Goal: Transaction & Acquisition: Purchase product/service

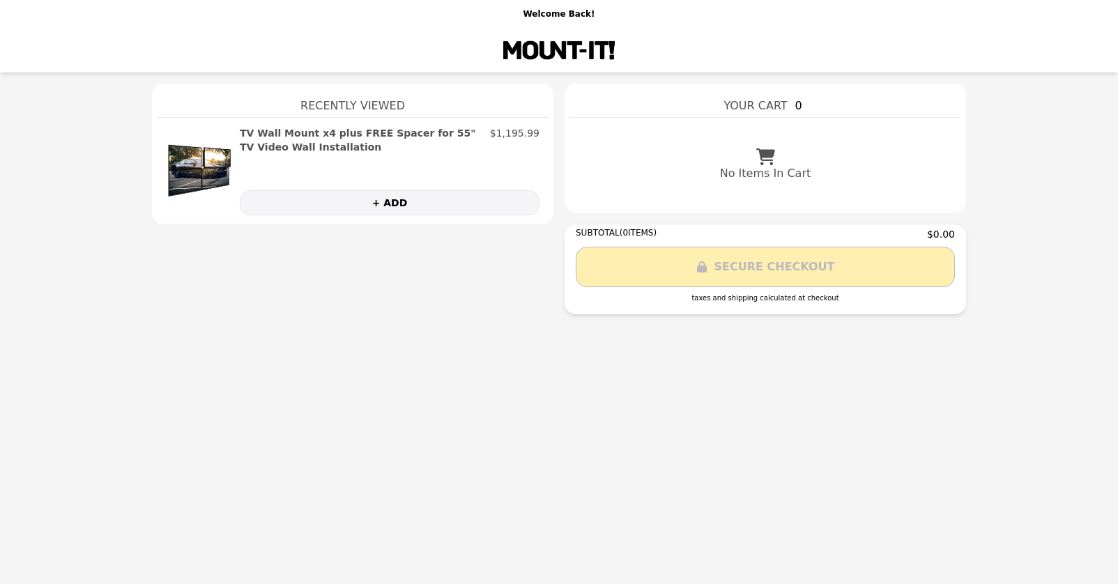
click at [245, 133] on h2 "TV Wall Mount x4 plus FREE Spacer for 55" TV Video Wall Installation" at bounding box center [362, 140] width 245 height 28
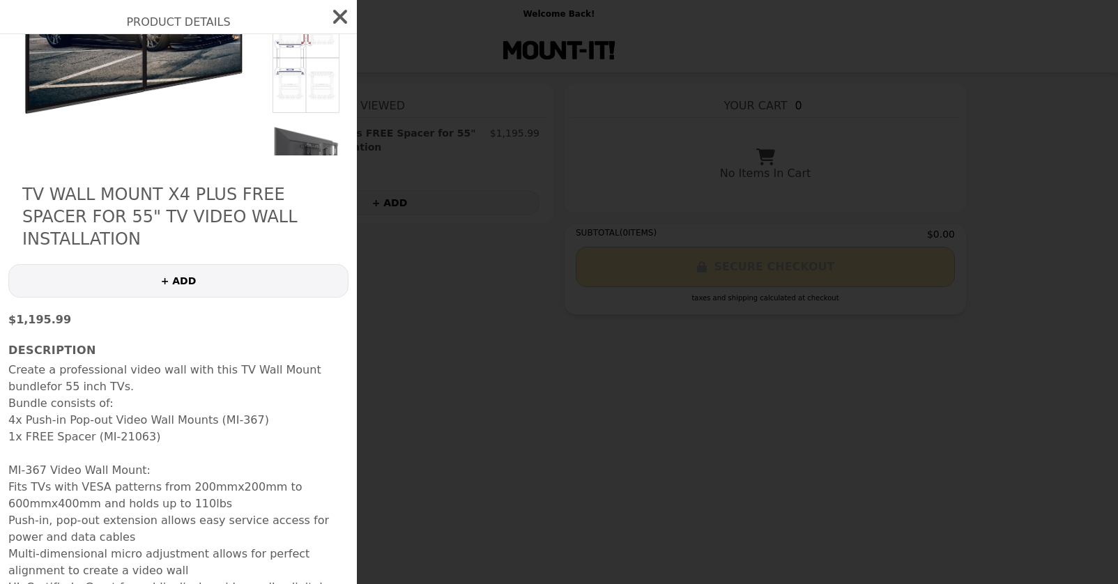
scroll to position [164, 0]
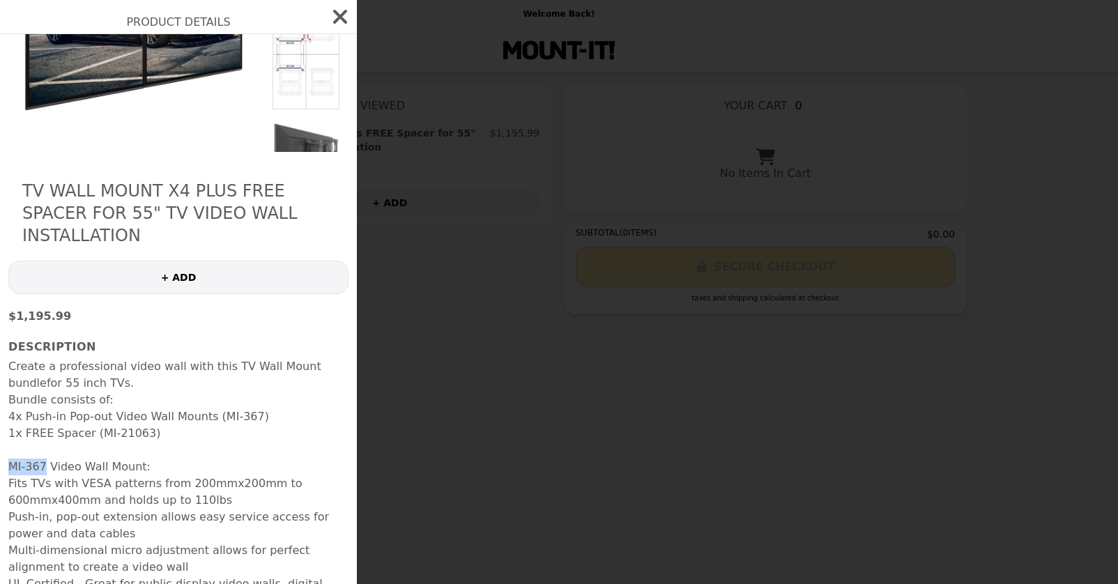
drag, startPoint x: 9, startPoint y: 446, endPoint x: 46, endPoint y: 447, distance: 36.9
click at [46, 460] on strong "MI-367 Video Wall Mount:" at bounding box center [79, 466] width 142 height 13
copy strong "MI-367"
click at [332, 22] on icon "button" at bounding box center [340, 17] width 22 height 22
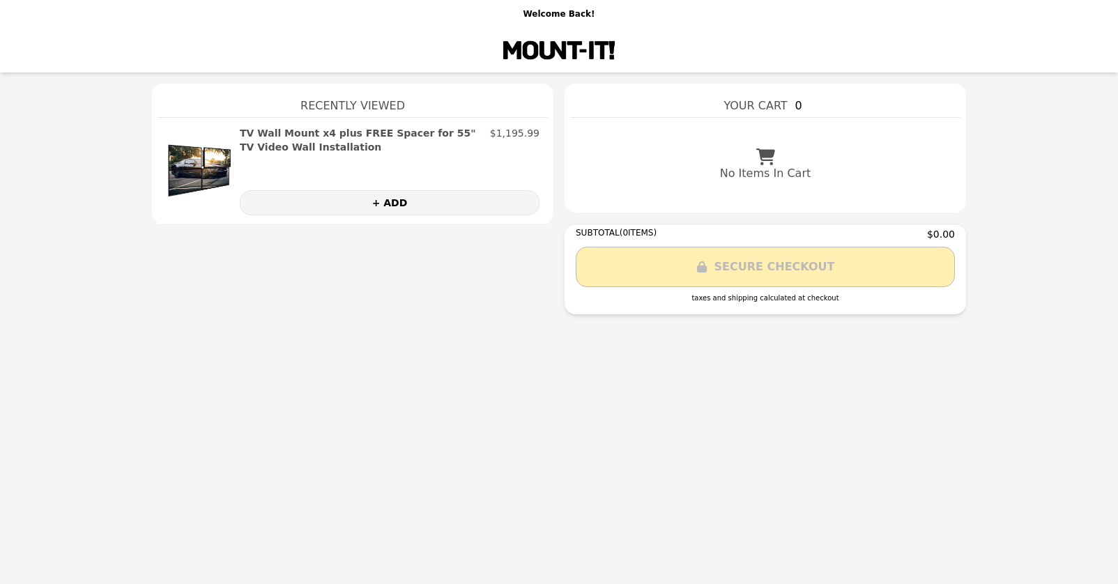
click at [363, 133] on h2 "TV Wall Mount x4 plus FREE Spacer for 55" TV Video Wall Installation" at bounding box center [362, 140] width 245 height 28
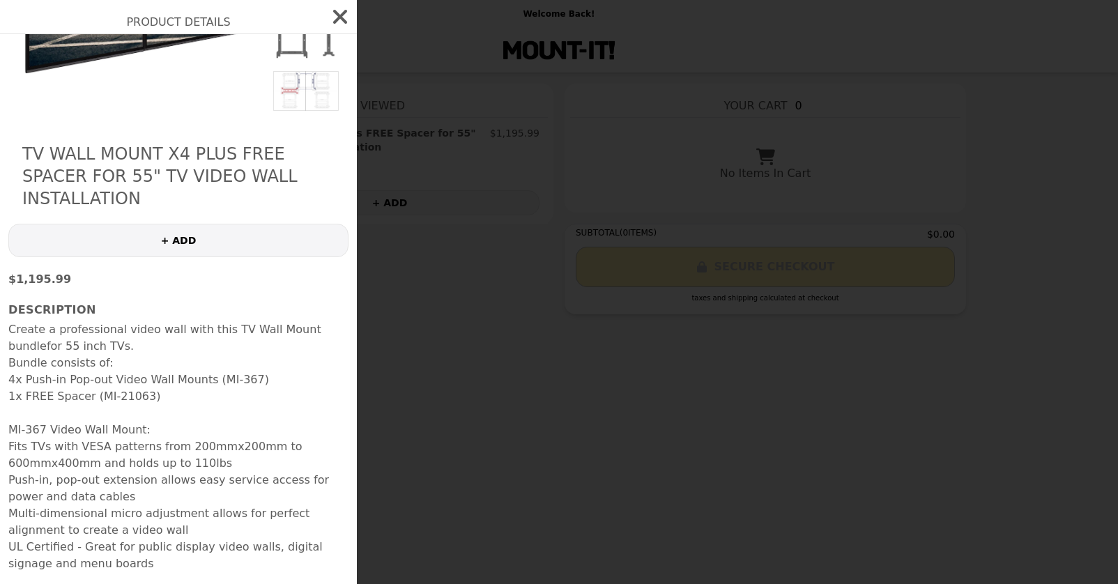
scroll to position [200, 0]
click at [193, 224] on button "+ ADD" at bounding box center [178, 240] width 340 height 33
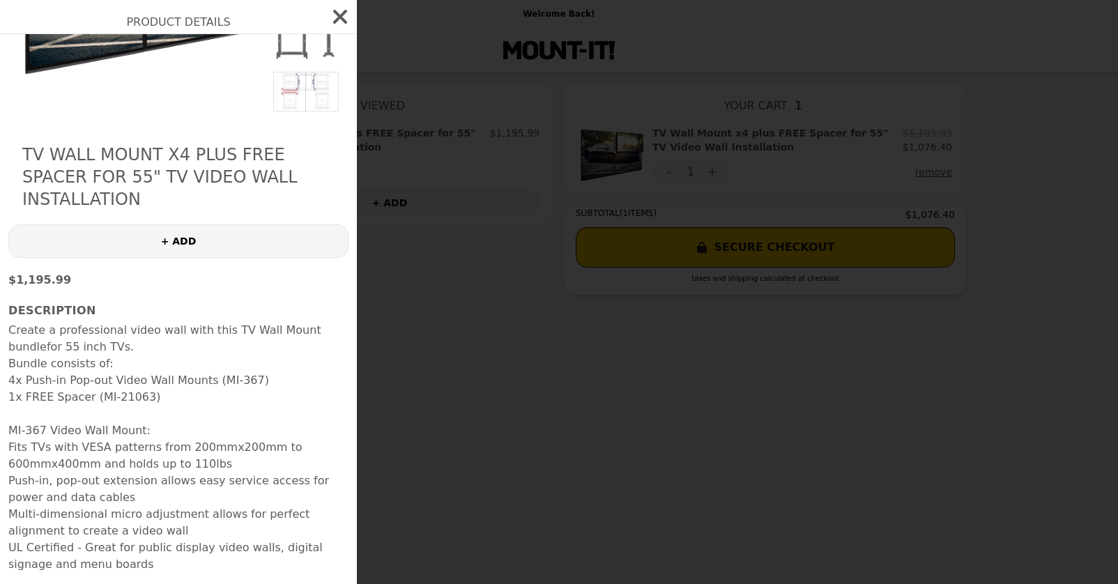
click at [342, 16] on icon "button" at bounding box center [340, 17] width 22 height 22
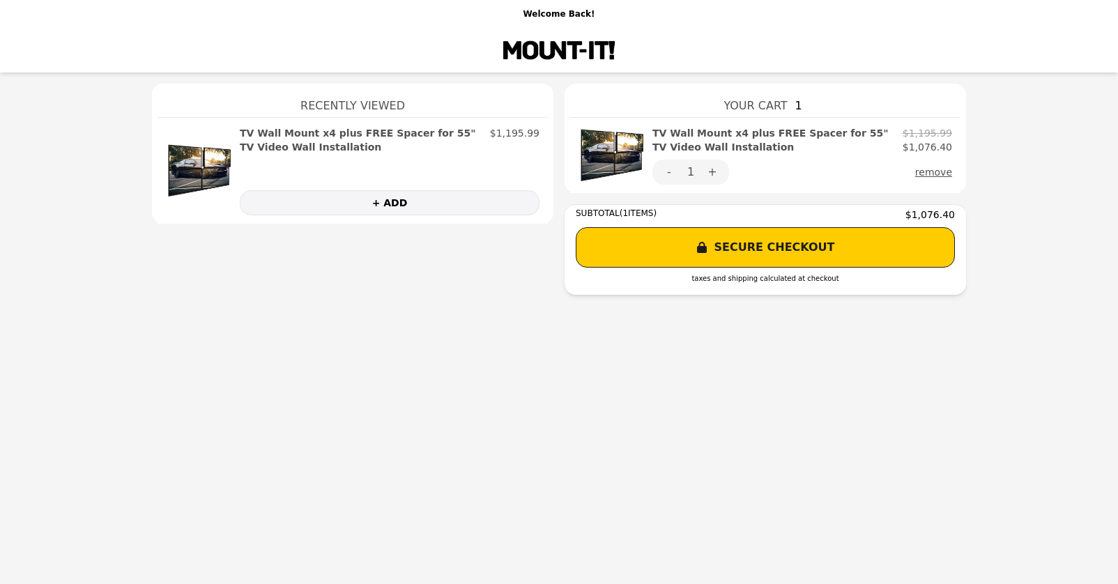
click at [711, 137] on h2 "TV Wall Mount x4 plus FREE Spacer for 55" TV Video Wall Installation" at bounding box center [774, 140] width 245 height 28
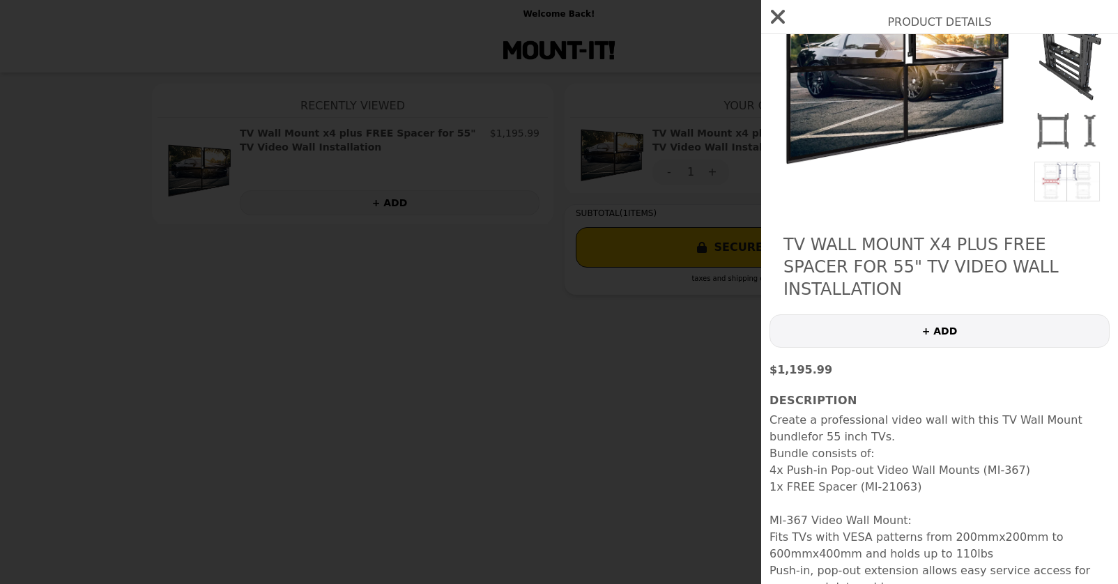
scroll to position [0, 0]
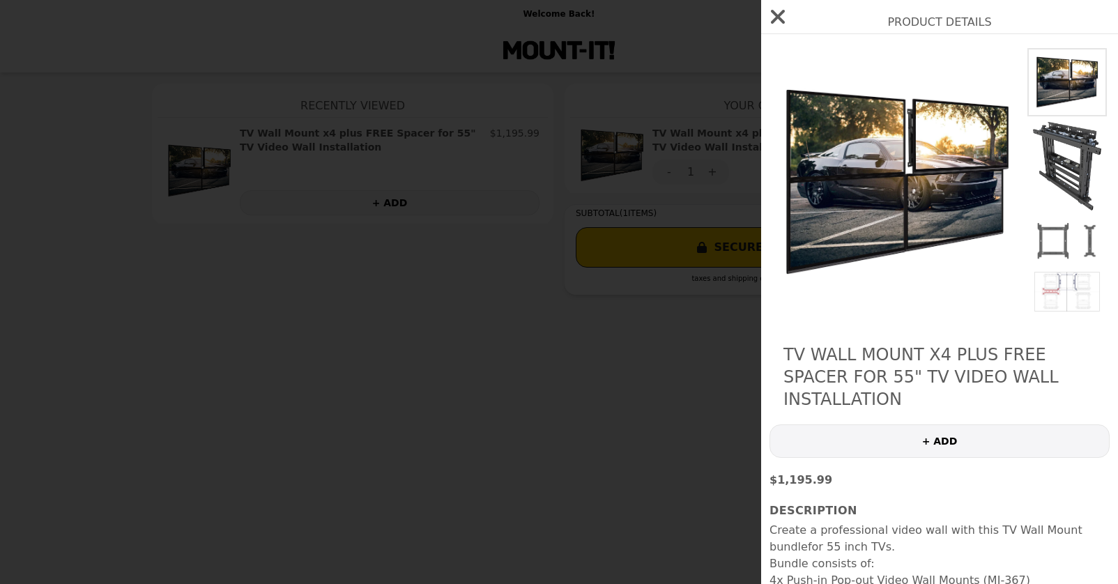
click at [774, 15] on icon "button" at bounding box center [778, 17] width 22 height 22
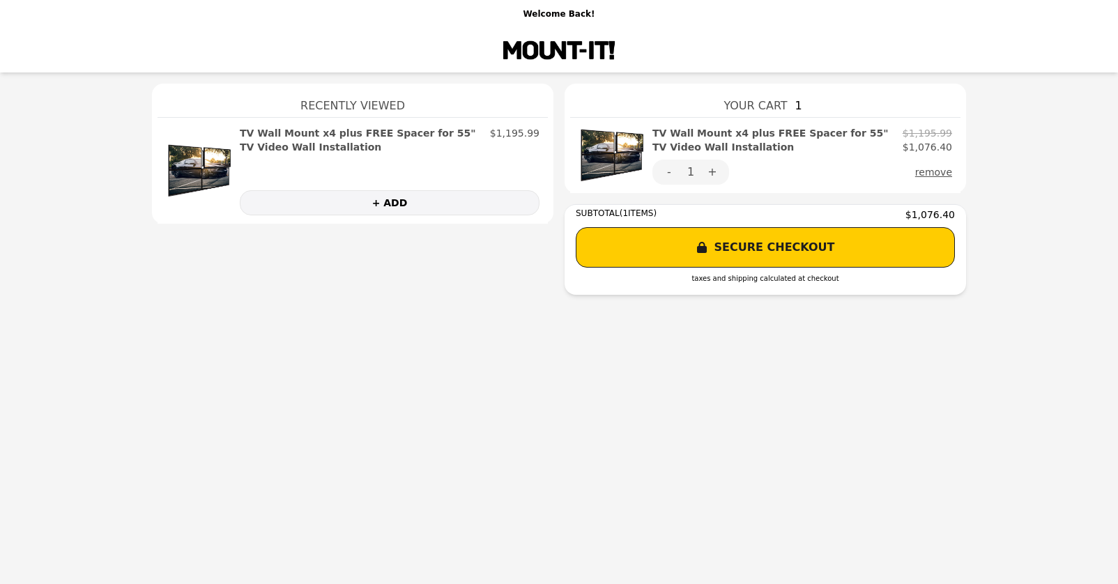
click at [686, 142] on h2 "TV Wall Mount x4 plus FREE Spacer for 55" TV Video Wall Installation" at bounding box center [774, 140] width 245 height 28
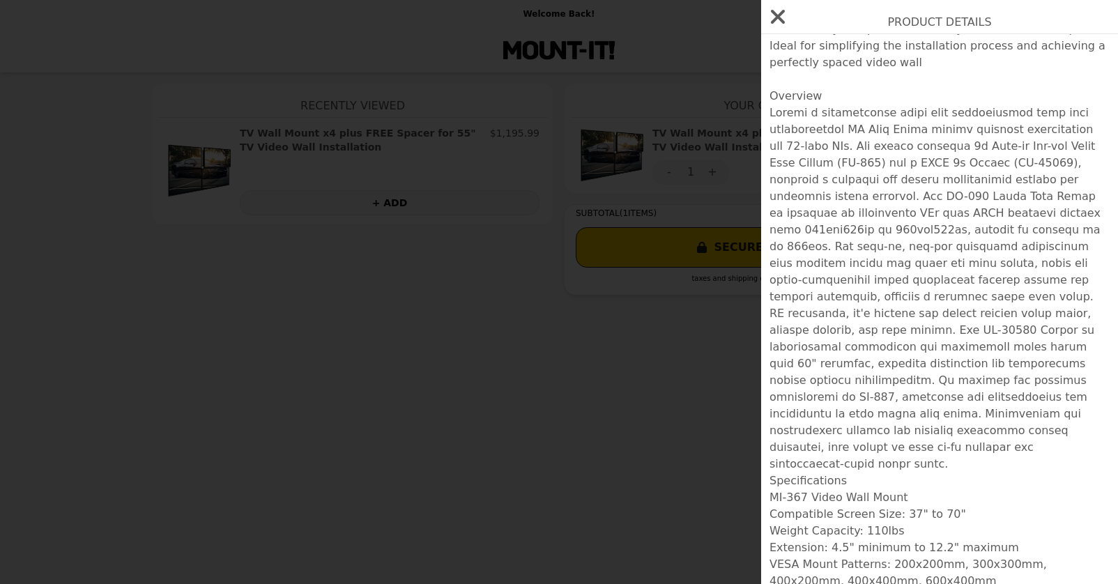
scroll to position [834, 0]
click at [777, 14] on icon "button" at bounding box center [778, 17] width 22 height 22
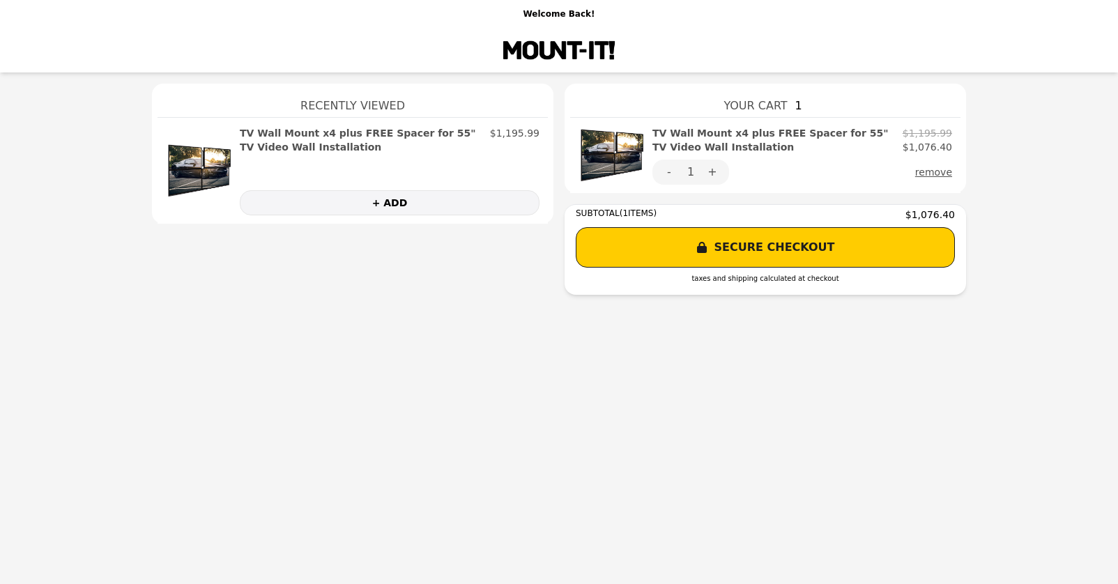
click at [761, 133] on h2 "TV Wall Mount x4 plus FREE Spacer for 55" TV Video Wall Installation" at bounding box center [774, 140] width 245 height 28
